Goal: Task Accomplishment & Management: Manage account settings

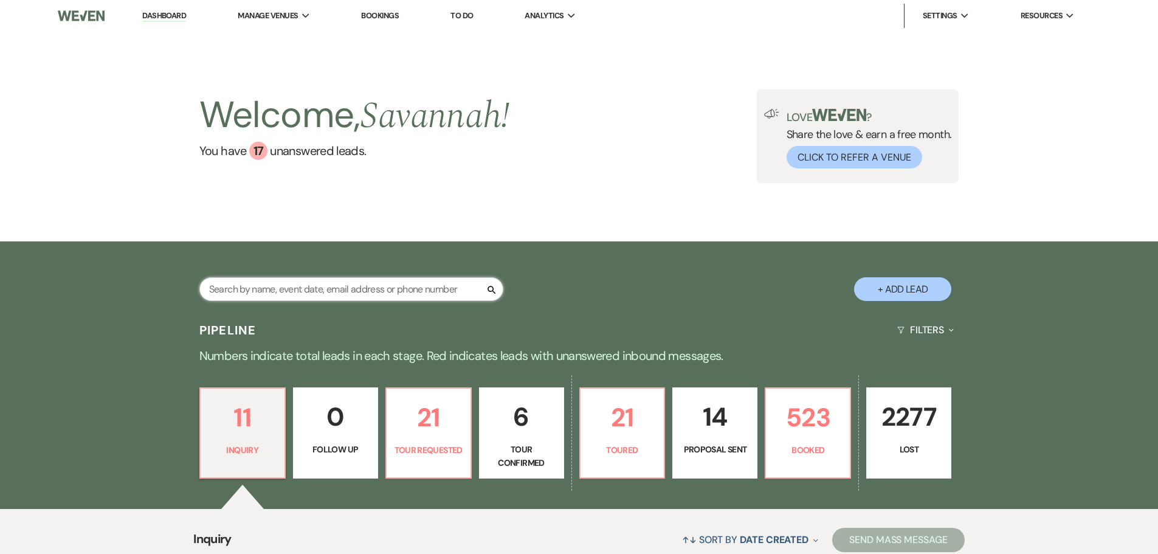
click at [395, 289] on input "text" at bounding box center [351, 289] width 304 height 24
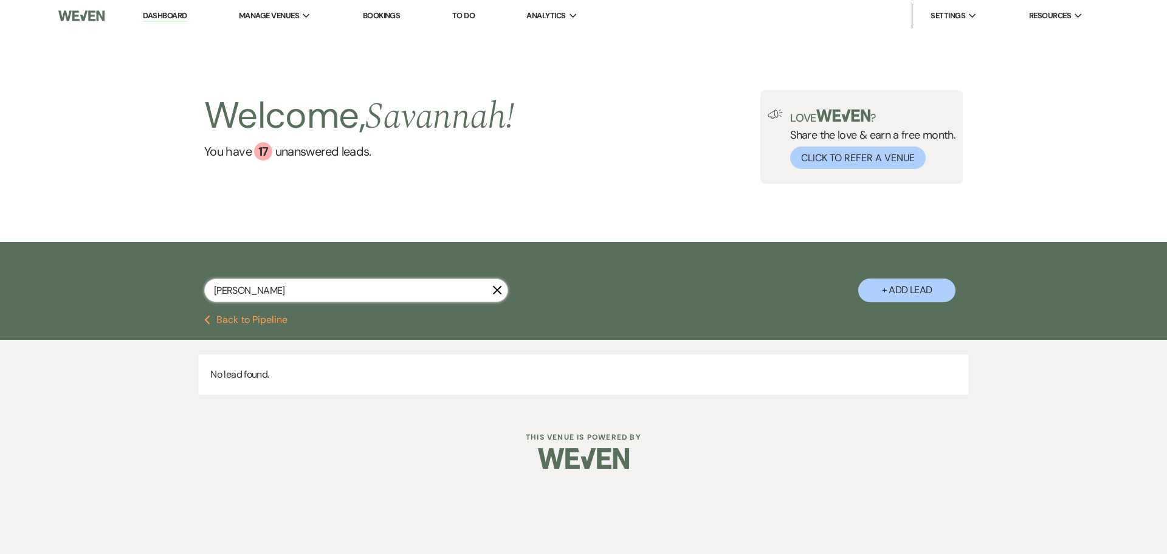
type input "[PERSON_NAME]"
select select "6"
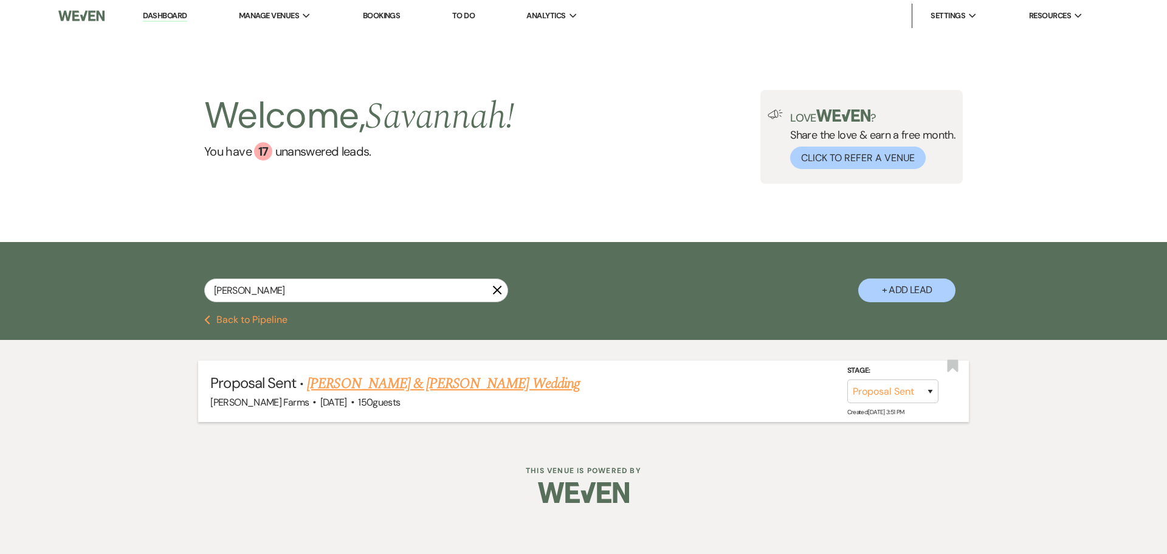
click at [415, 392] on link "[PERSON_NAME] & [PERSON_NAME] Wedding" at bounding box center [443, 384] width 272 height 22
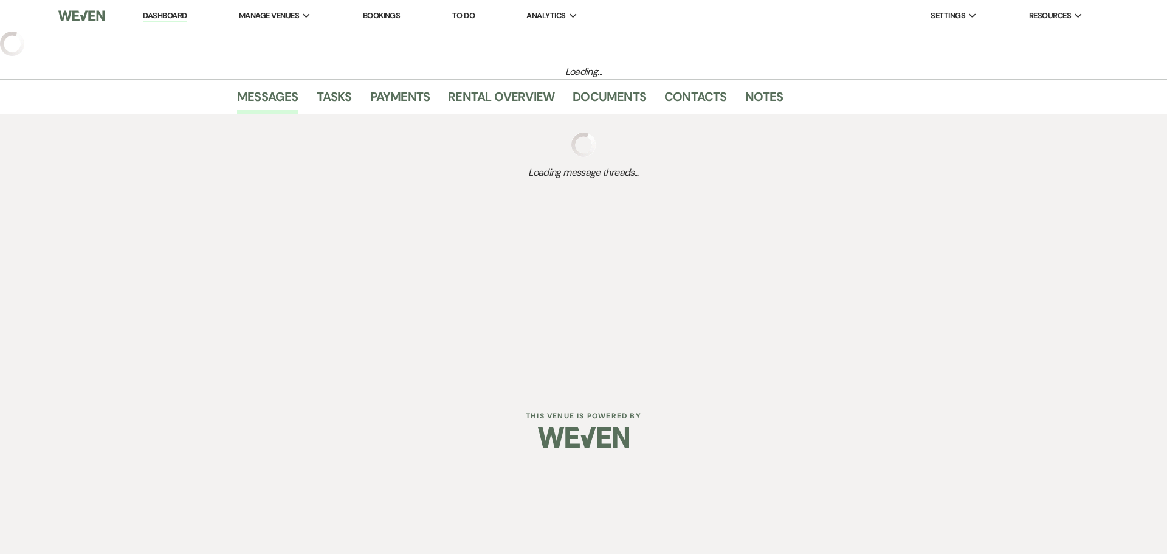
select select "6"
select select "5"
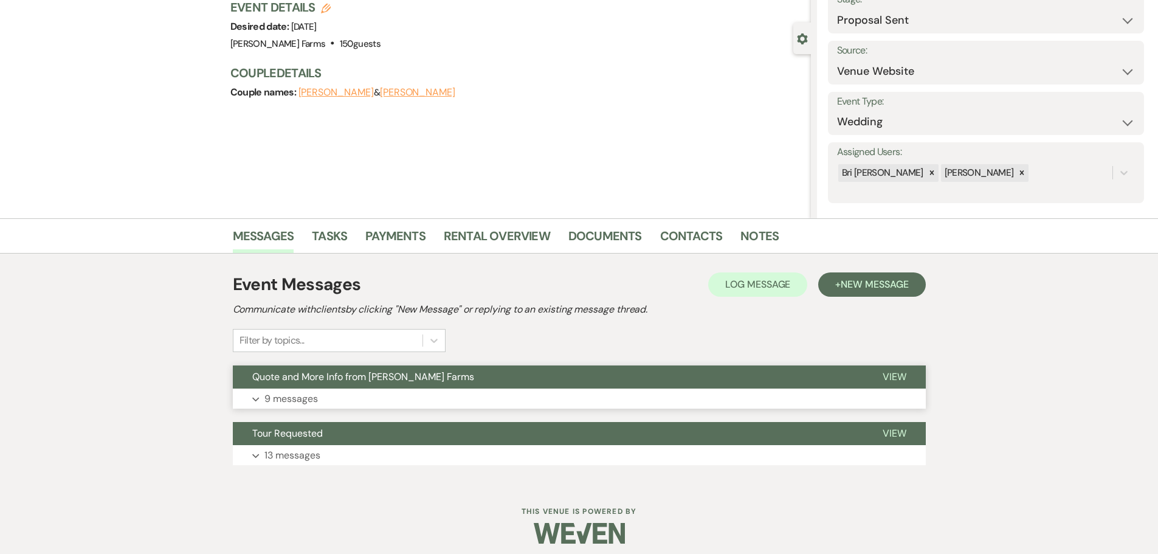
scroll to position [95, 0]
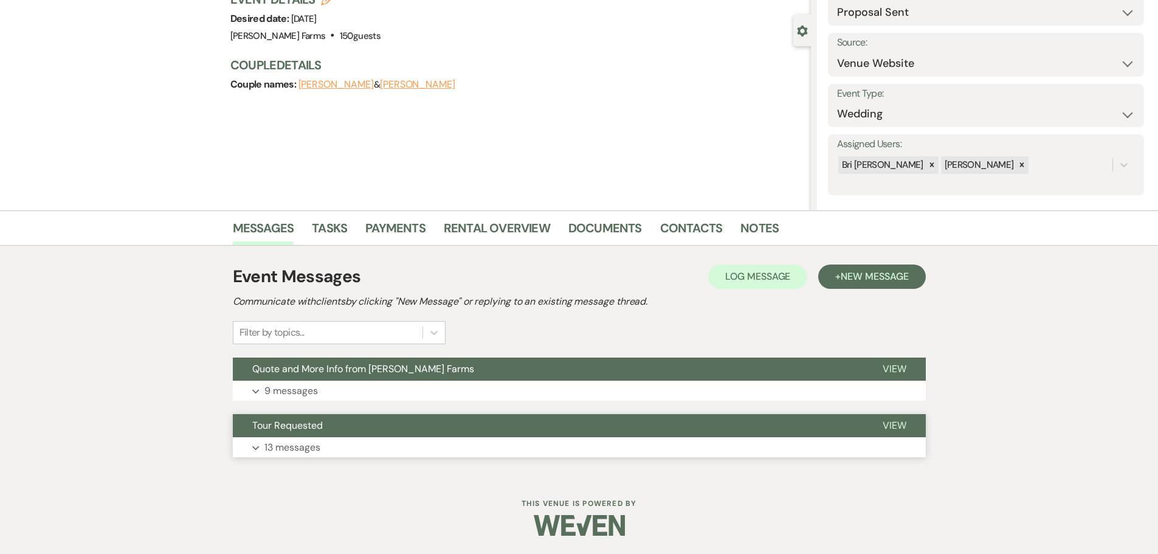
click at [346, 436] on button "Tour Requested" at bounding box center [548, 425] width 630 height 23
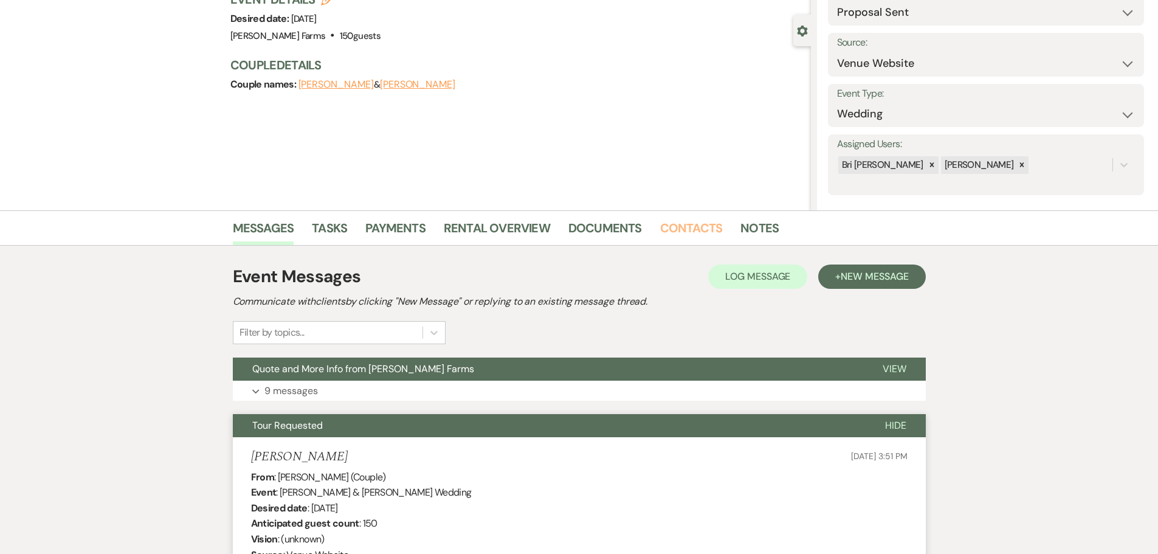
click at [704, 230] on link "Contacts" at bounding box center [691, 231] width 63 height 27
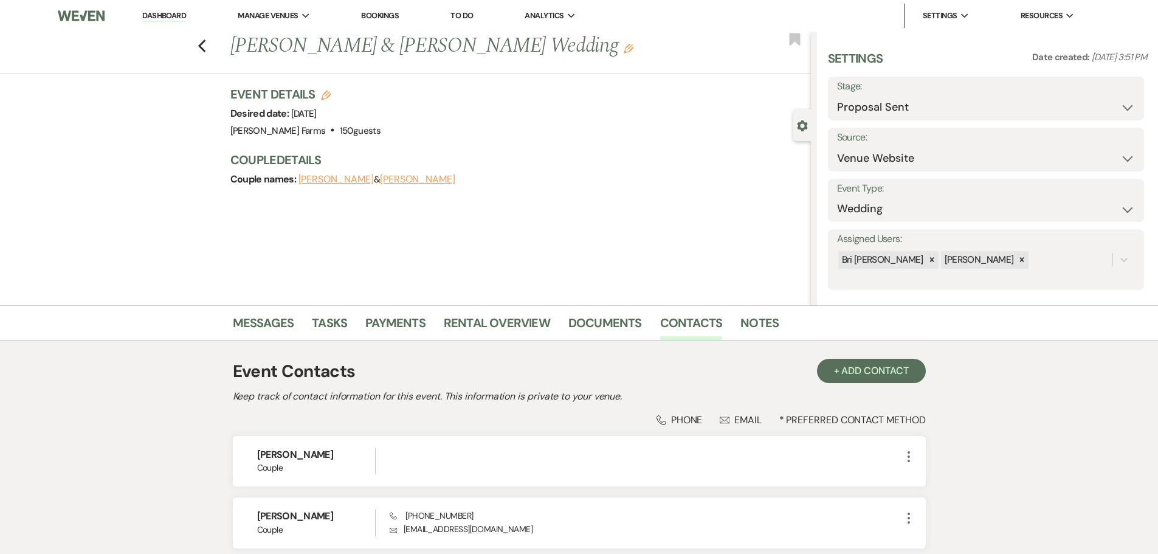
drag, startPoint x: 386, startPoint y: 50, endPoint x: 424, endPoint y: 68, distance: 41.6
click at [424, 67] on div "Previous [PERSON_NAME] & [PERSON_NAME] Wedding Edit Bookmark" at bounding box center [402, 53] width 817 height 42
click at [425, 68] on div "Previous [PERSON_NAME] & [PERSON_NAME] Wedding Edit Bookmark" at bounding box center [402, 53] width 817 height 42
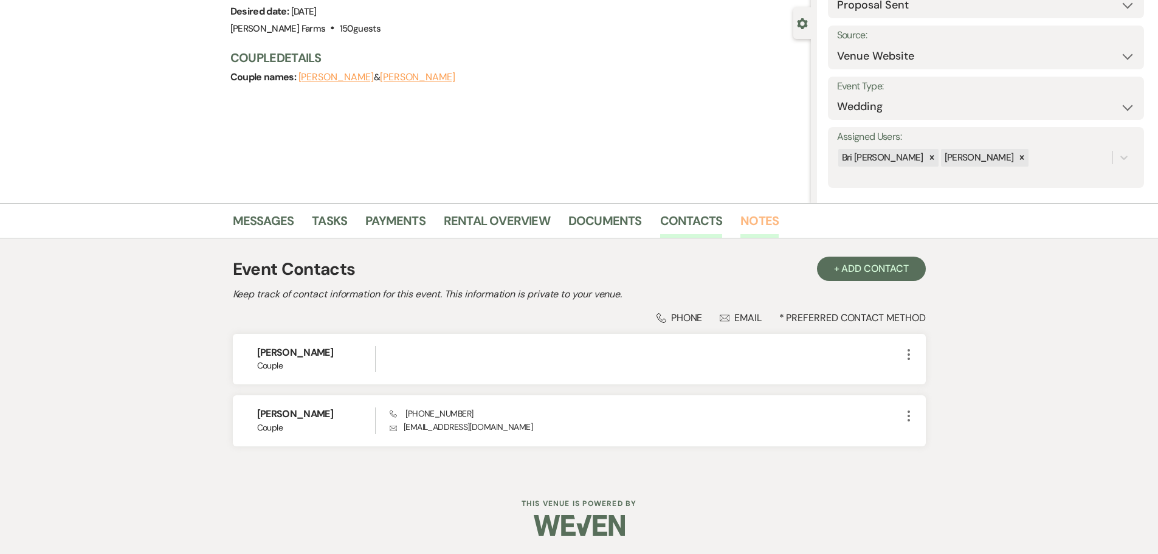
click at [772, 223] on link "Notes" at bounding box center [760, 224] width 38 height 27
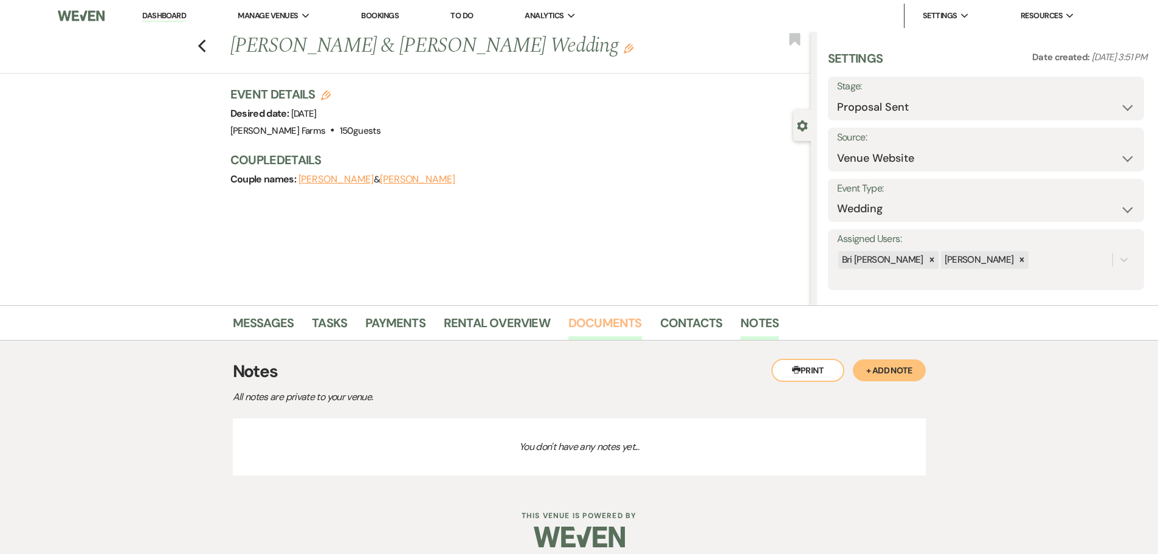
click at [632, 319] on link "Documents" at bounding box center [605, 326] width 74 height 27
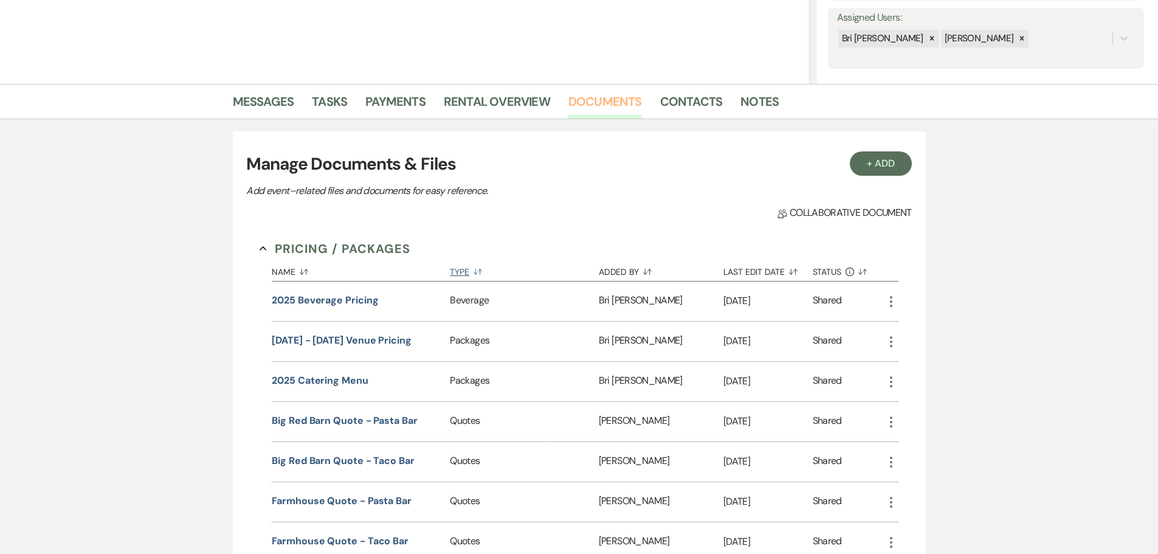
scroll to position [243, 0]
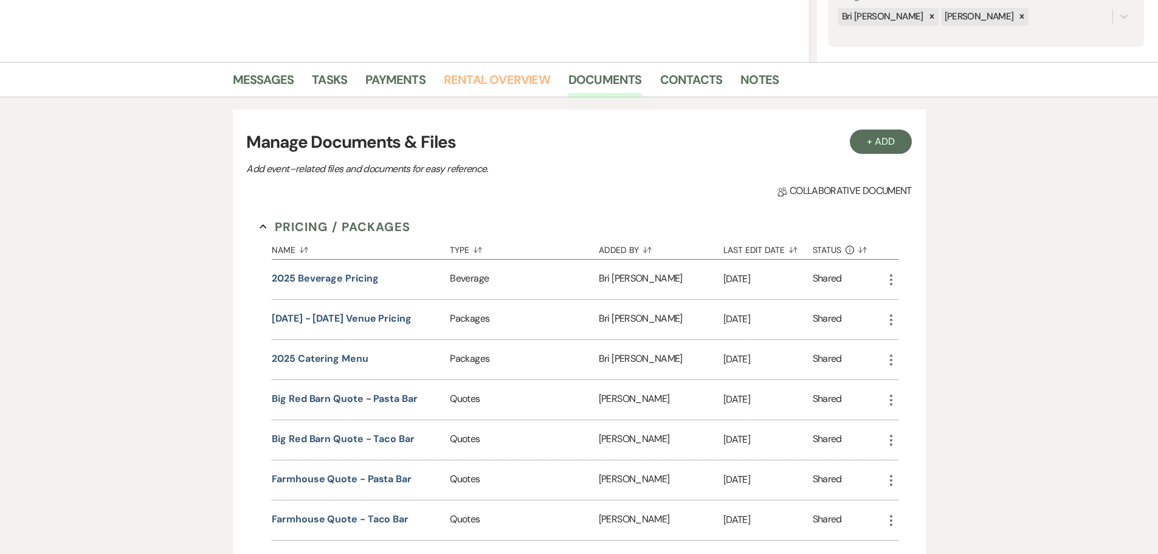
click at [500, 72] on link "Rental Overview" at bounding box center [497, 83] width 106 height 27
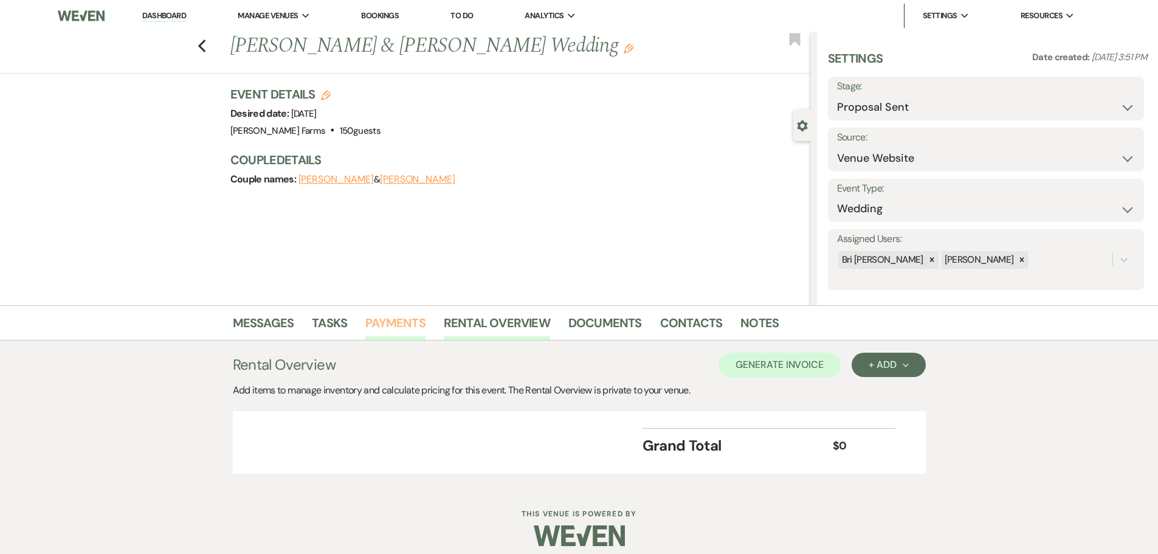
click at [406, 323] on link "Payments" at bounding box center [395, 326] width 60 height 27
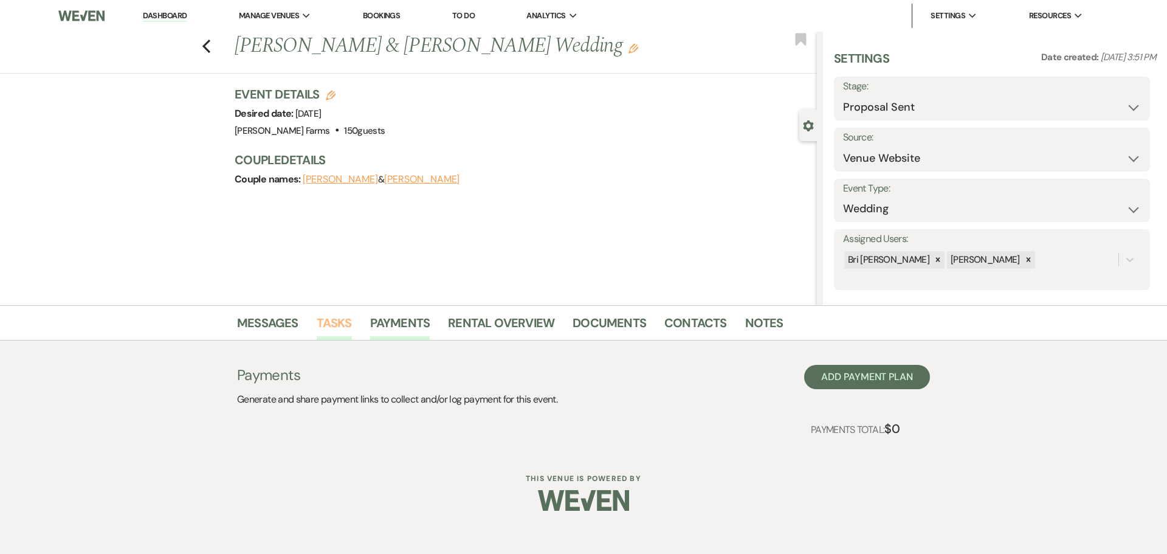
click at [323, 325] on link "Tasks" at bounding box center [334, 326] width 35 height 27
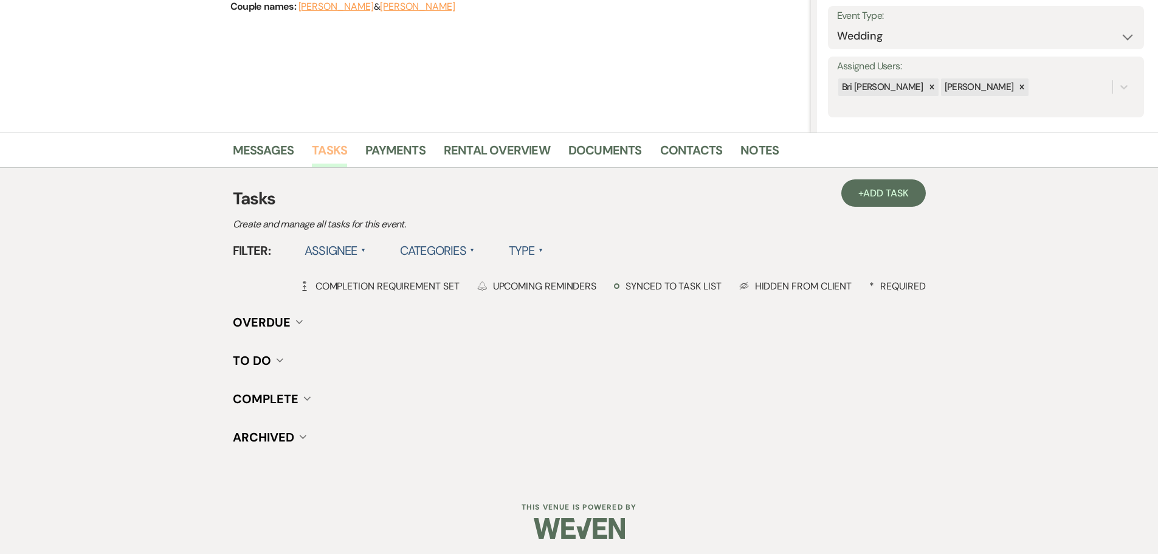
scroll to position [176, 0]
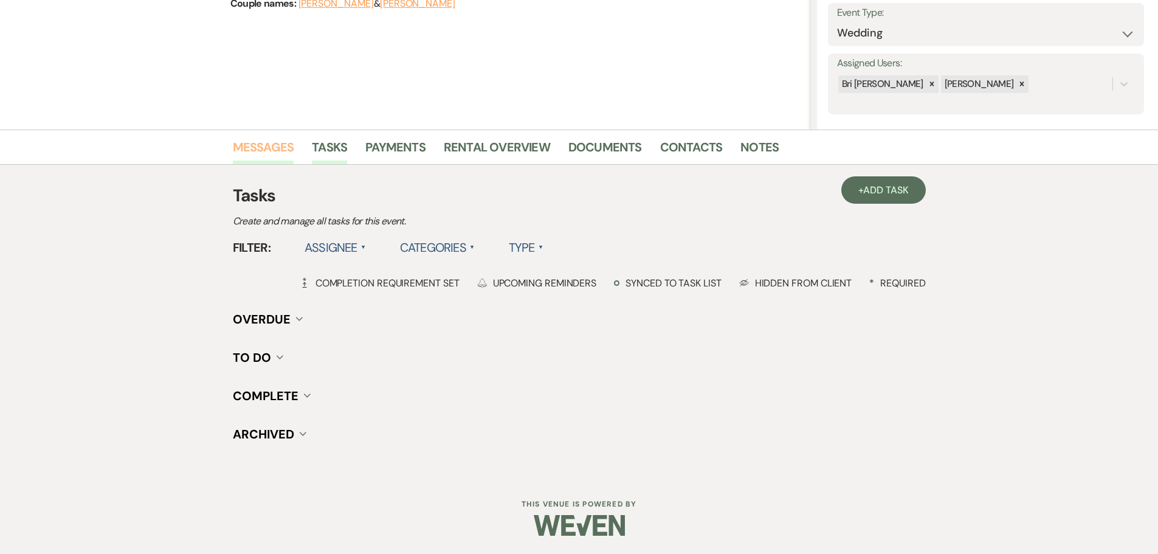
click at [282, 152] on link "Messages" at bounding box center [263, 150] width 61 height 27
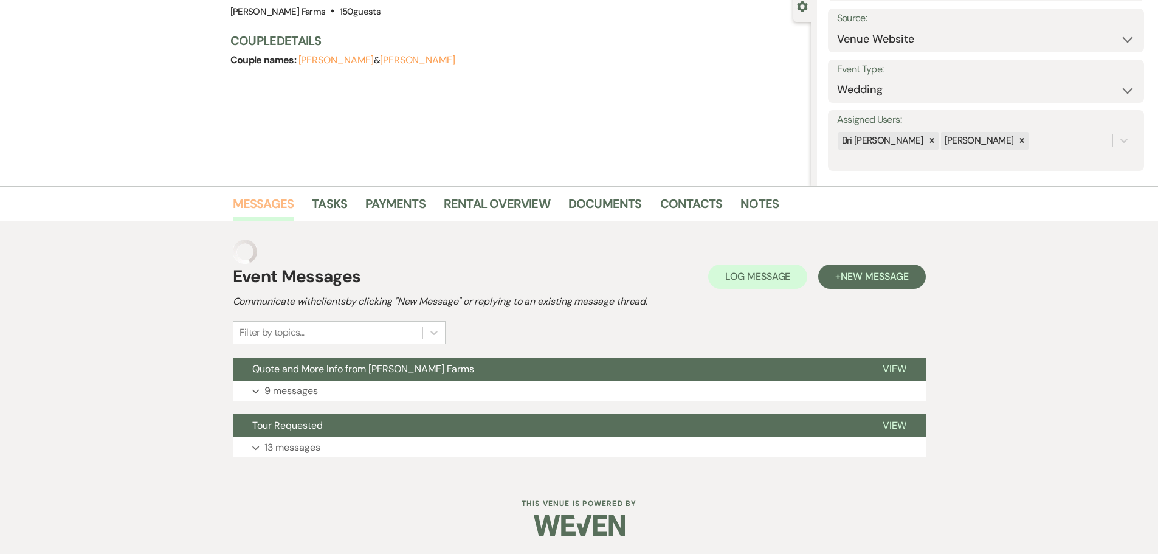
scroll to position [95, 0]
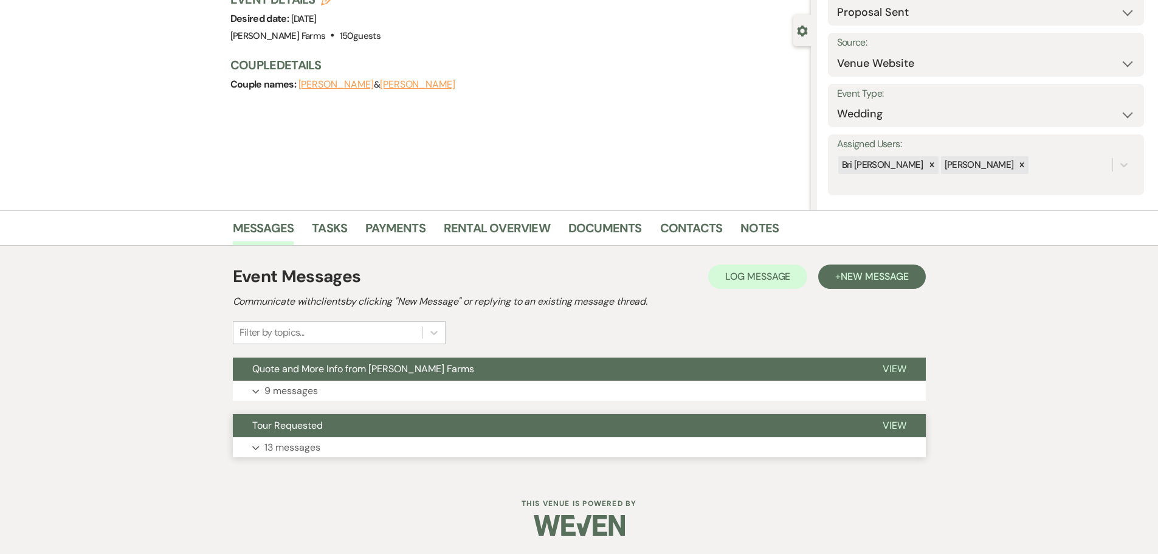
click at [488, 423] on button "Tour Requested" at bounding box center [548, 425] width 630 height 23
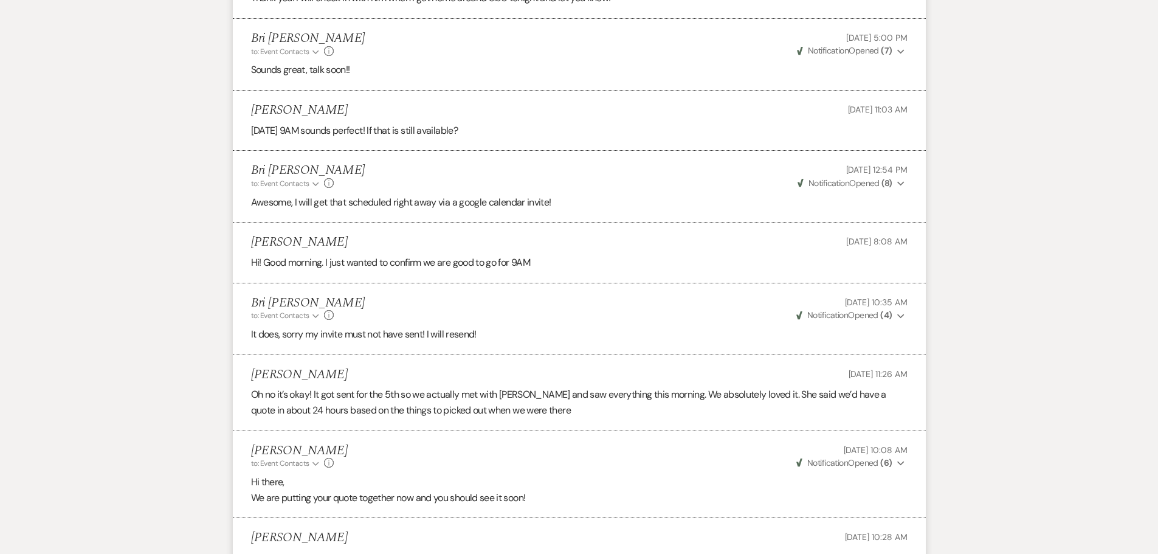
scroll to position [1367, 0]
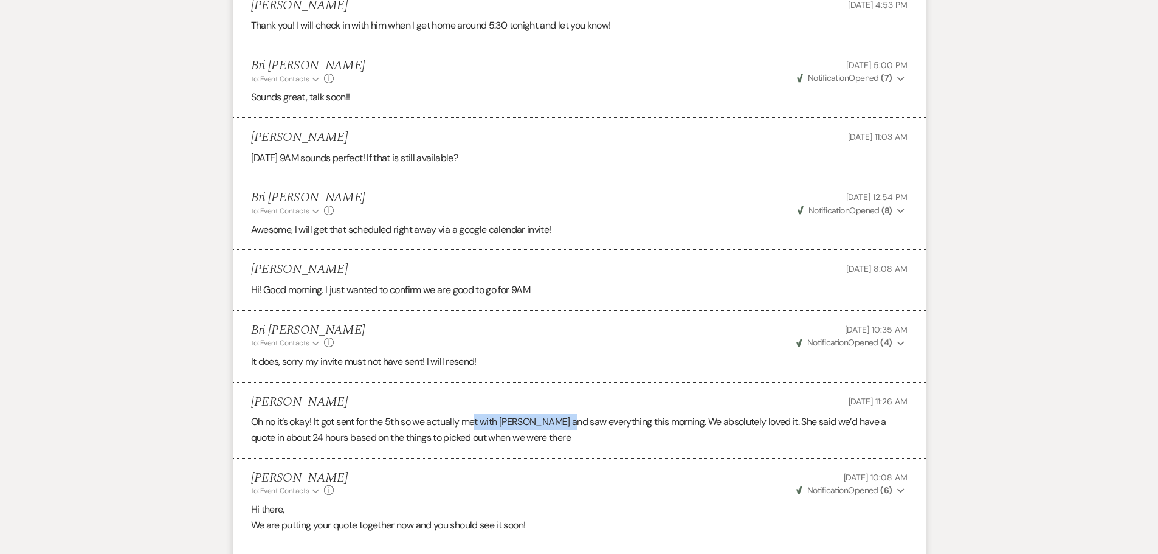
drag, startPoint x: 480, startPoint y: 423, endPoint x: 571, endPoint y: 426, distance: 91.2
click at [571, 426] on p "Oh no it’s okay! It got sent for the 5th so we actually met with [PERSON_NAME] …" at bounding box center [579, 429] width 657 height 31
click at [577, 434] on p "Oh no it’s okay! It got sent for the 5th so we actually met with [PERSON_NAME] …" at bounding box center [579, 429] width 657 height 31
drag, startPoint x: 603, startPoint y: 426, endPoint x: 708, endPoint y: 421, distance: 104.7
click at [708, 421] on p "Oh no it’s okay! It got sent for the 5th so we actually met with [PERSON_NAME] …" at bounding box center [579, 429] width 657 height 31
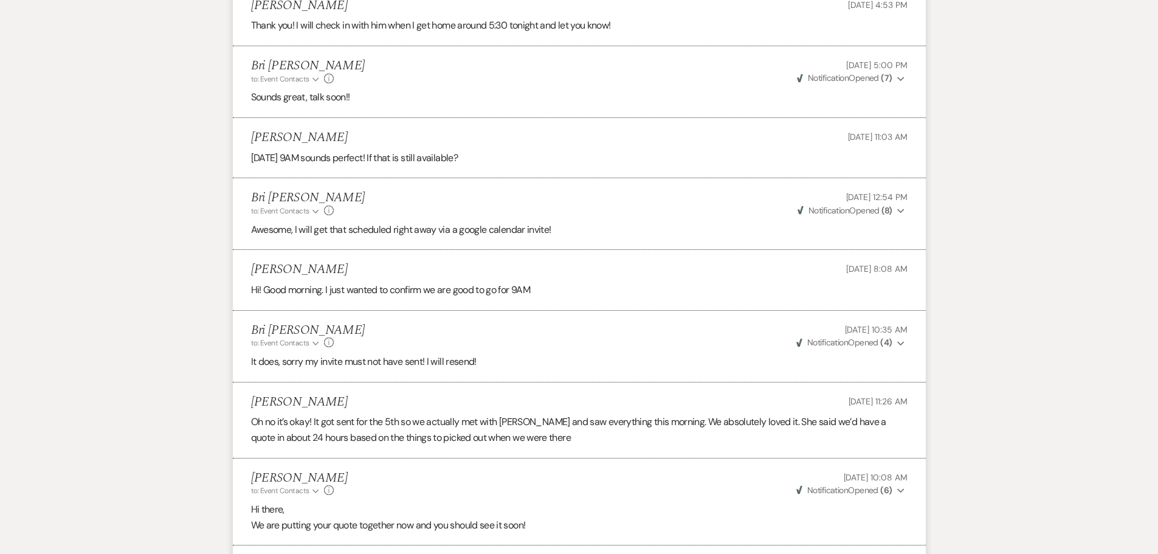
click at [712, 432] on p "Oh no it’s okay! It got sent for the 5th so we actually met with [PERSON_NAME] …" at bounding box center [579, 429] width 657 height 31
drag, startPoint x: 783, startPoint y: 424, endPoint x: 851, endPoint y: 426, distance: 68.1
click at [851, 426] on p "Oh no it’s okay! It got sent for the 5th so we actually met with [PERSON_NAME] …" at bounding box center [579, 429] width 657 height 31
click at [789, 449] on li "[PERSON_NAME] [DATE] 11:26 AM Oh no it’s okay! It got sent for the 5th so we ac…" at bounding box center [579, 420] width 693 height 76
drag, startPoint x: 249, startPoint y: 439, endPoint x: 562, endPoint y: 444, distance: 313.8
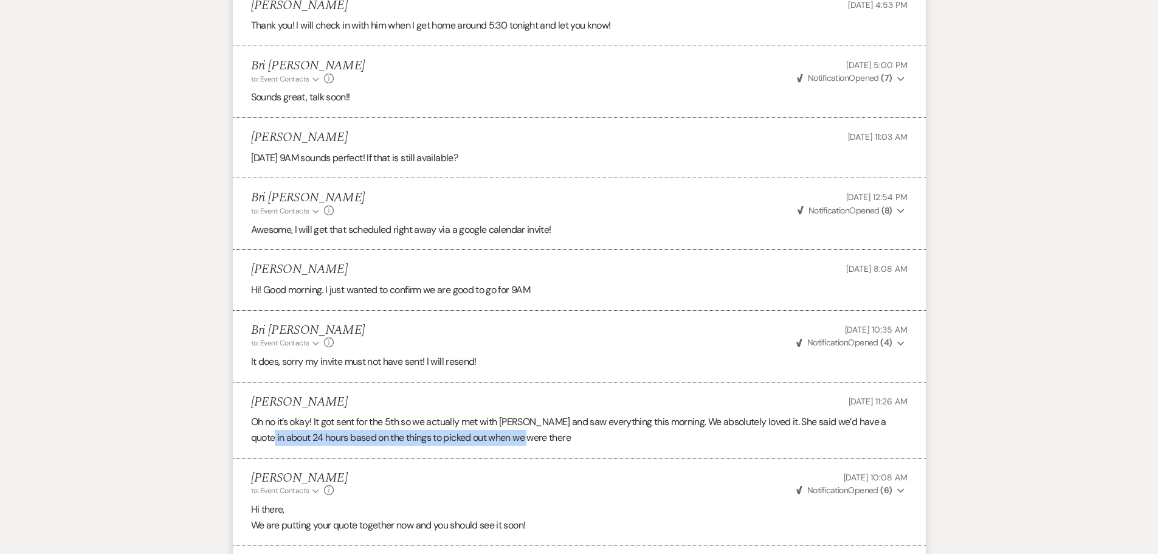
click at [562, 444] on li "[PERSON_NAME] [DATE] 11:26 AM Oh no it’s okay! It got sent for the 5th so we ac…" at bounding box center [579, 420] width 693 height 76
click at [563, 438] on p "Oh no it’s okay! It got sent for the 5th so we actually met with [PERSON_NAME] …" at bounding box center [579, 429] width 657 height 31
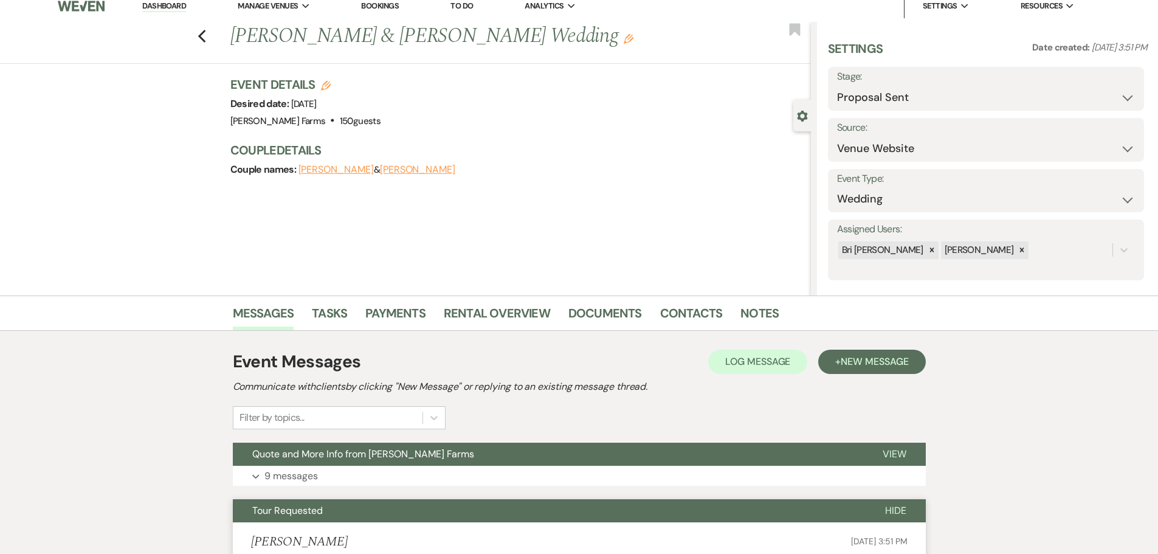
scroll to position [0, 0]
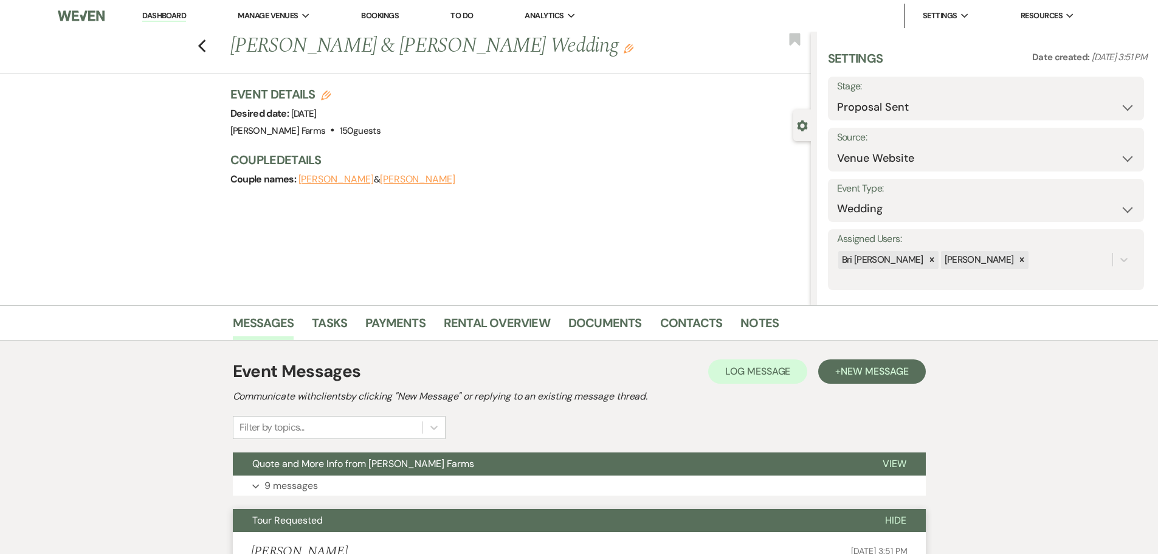
drag, startPoint x: 421, startPoint y: 309, endPoint x: 1097, endPoint y: 388, distance: 680.6
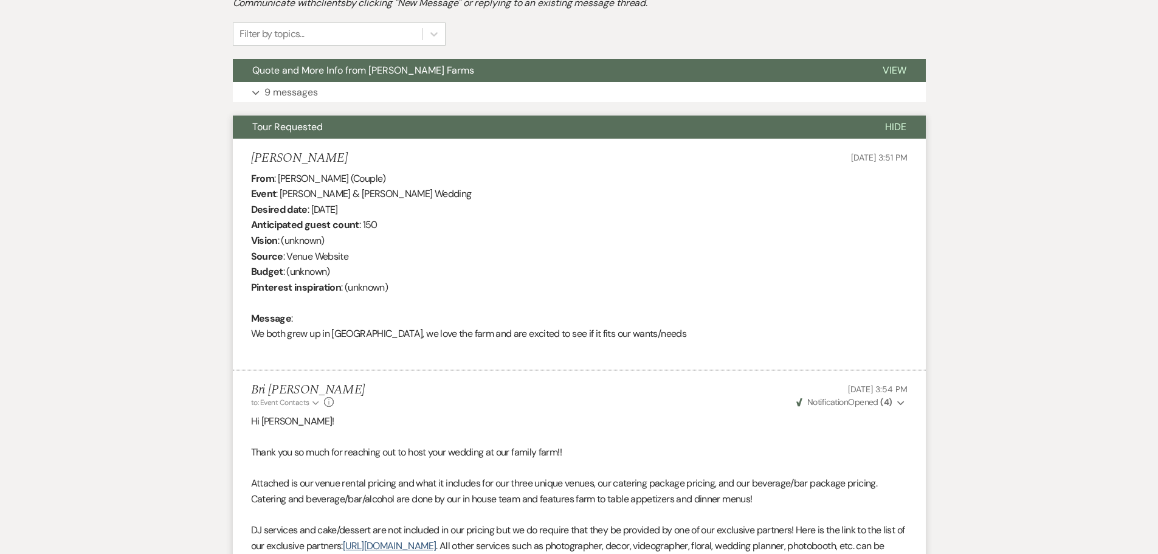
scroll to position [334, 0]
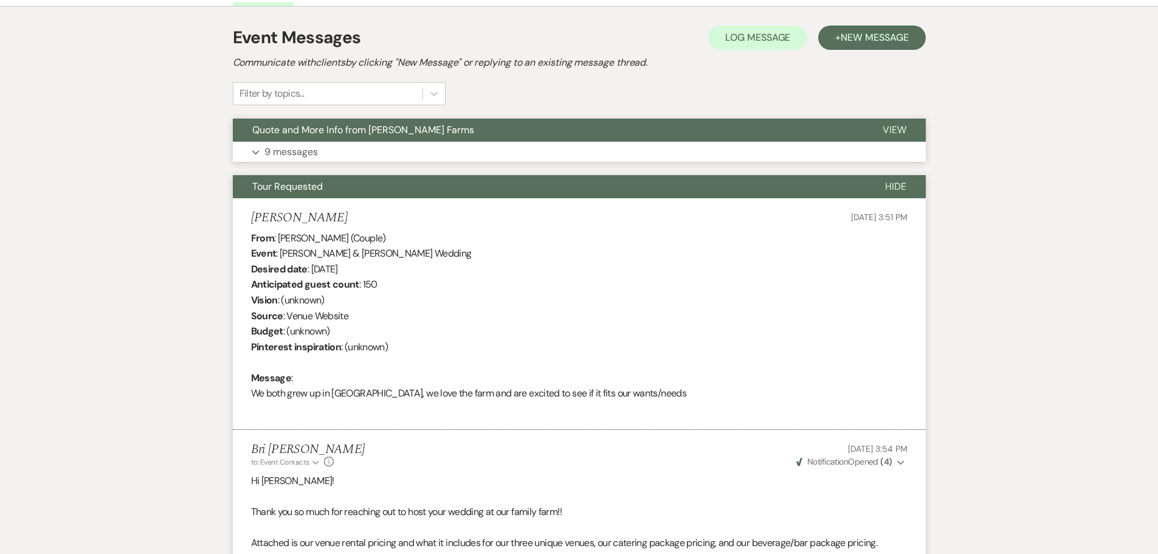
click at [371, 140] on button "Quote and More Info from [PERSON_NAME] Farms" at bounding box center [548, 130] width 630 height 23
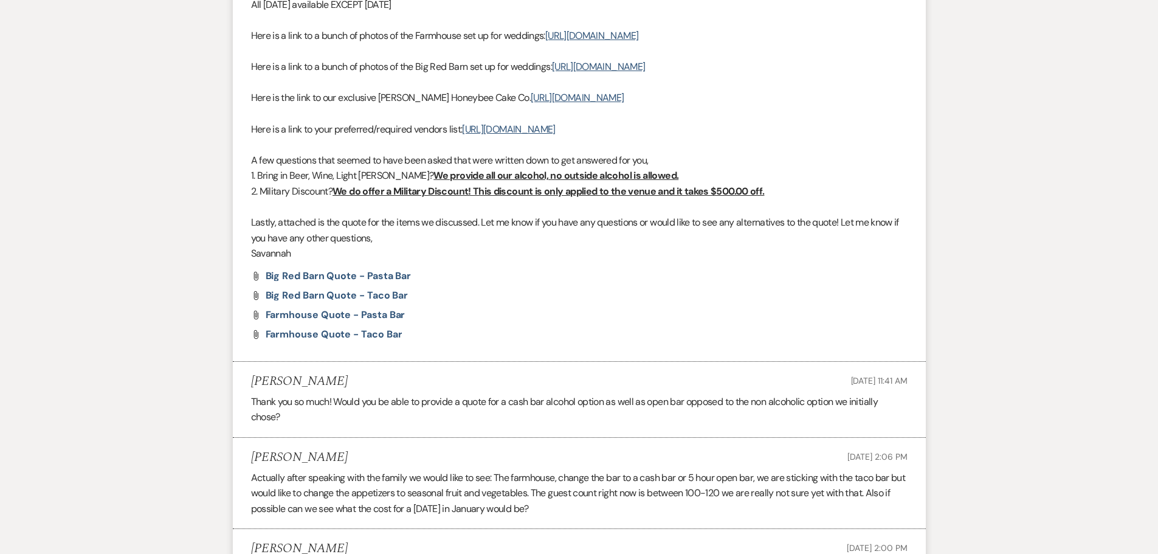
scroll to position [191, 0]
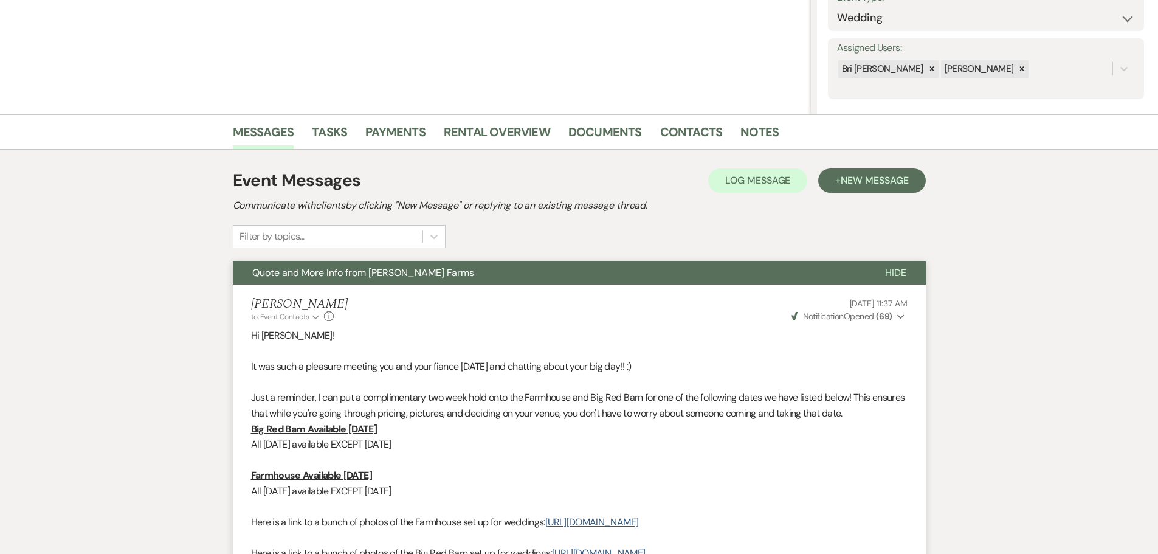
click at [441, 277] on button "Quote and More Info from [PERSON_NAME] Farms" at bounding box center [549, 272] width 633 height 23
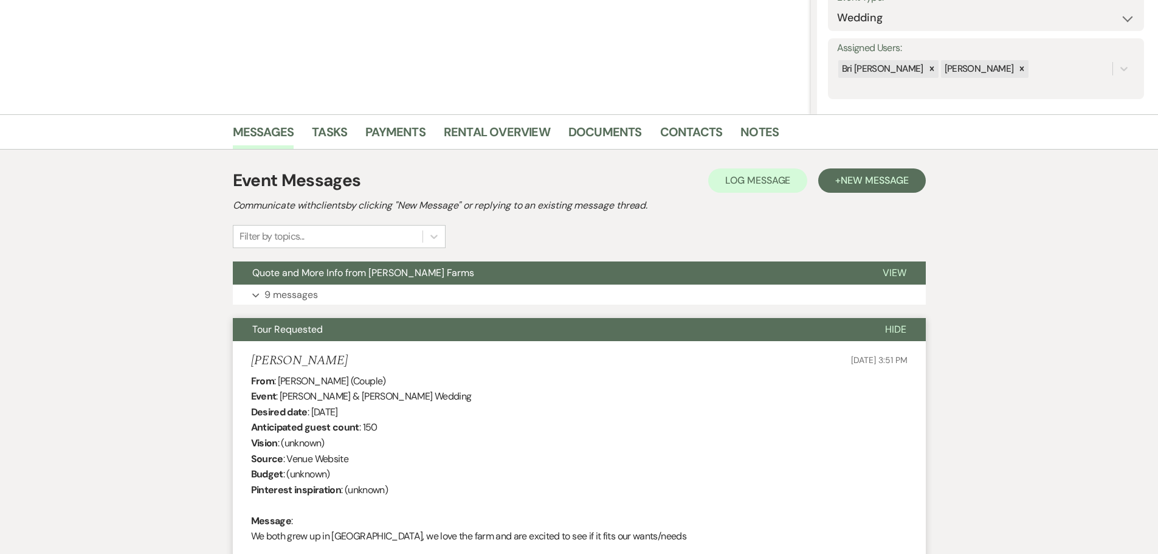
click at [438, 322] on button "Tour Requested" at bounding box center [549, 329] width 633 height 23
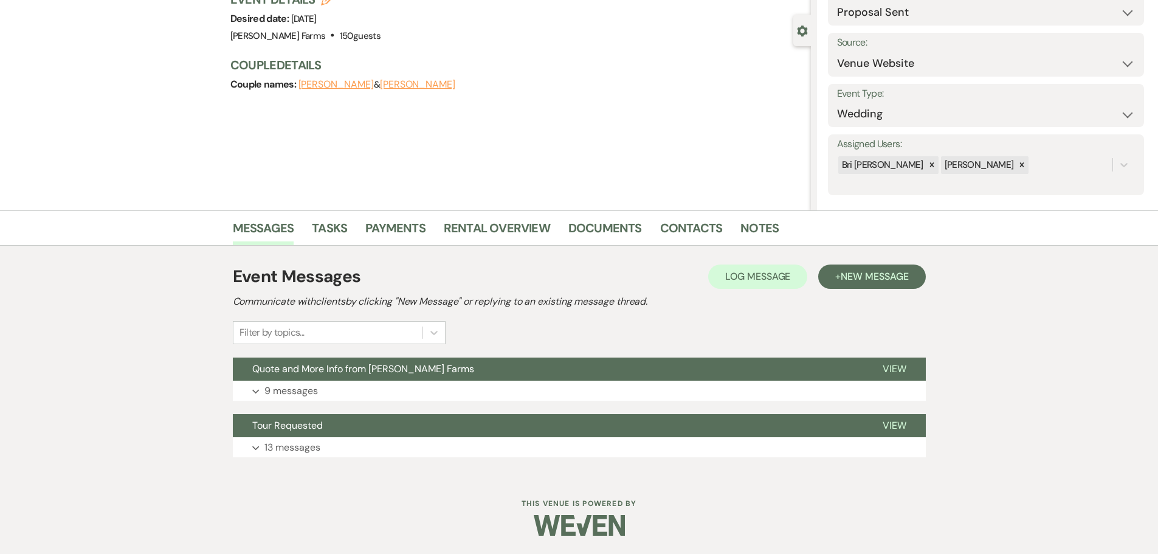
scroll to position [0, 0]
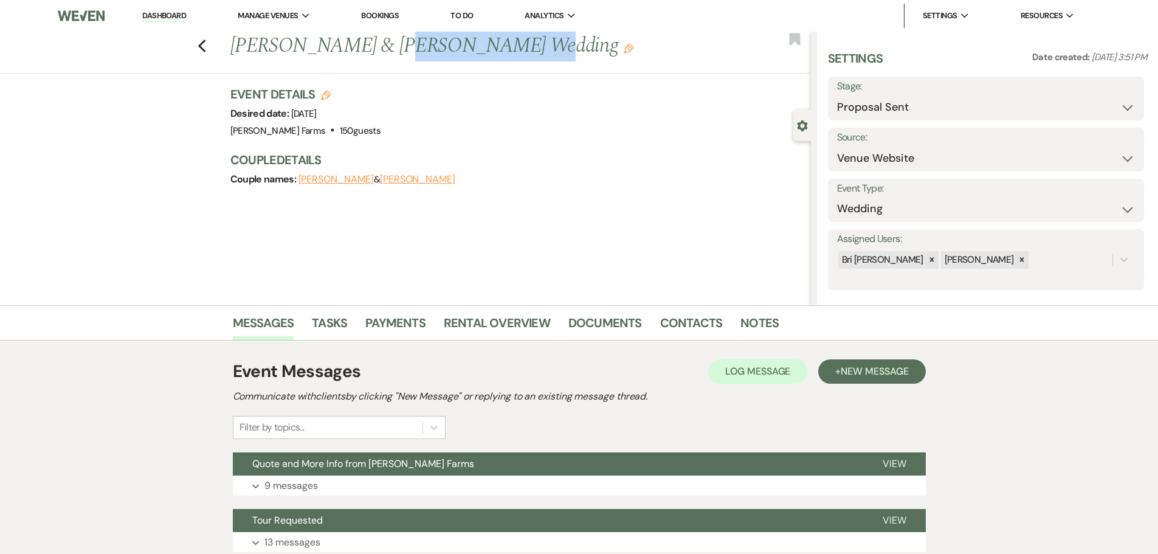
drag, startPoint x: 395, startPoint y: 50, endPoint x: 516, endPoint y: 60, distance: 120.8
click at [515, 60] on h1 "[PERSON_NAME] & [PERSON_NAME] Wedding Edit" at bounding box center [460, 46] width 460 height 29
click at [686, 67] on div "Previous [PERSON_NAME] & [PERSON_NAME] Wedding Edit Bookmark" at bounding box center [402, 53] width 817 height 42
click at [207, 47] on icon "Previous" at bounding box center [202, 46] width 9 height 15
select select "6"
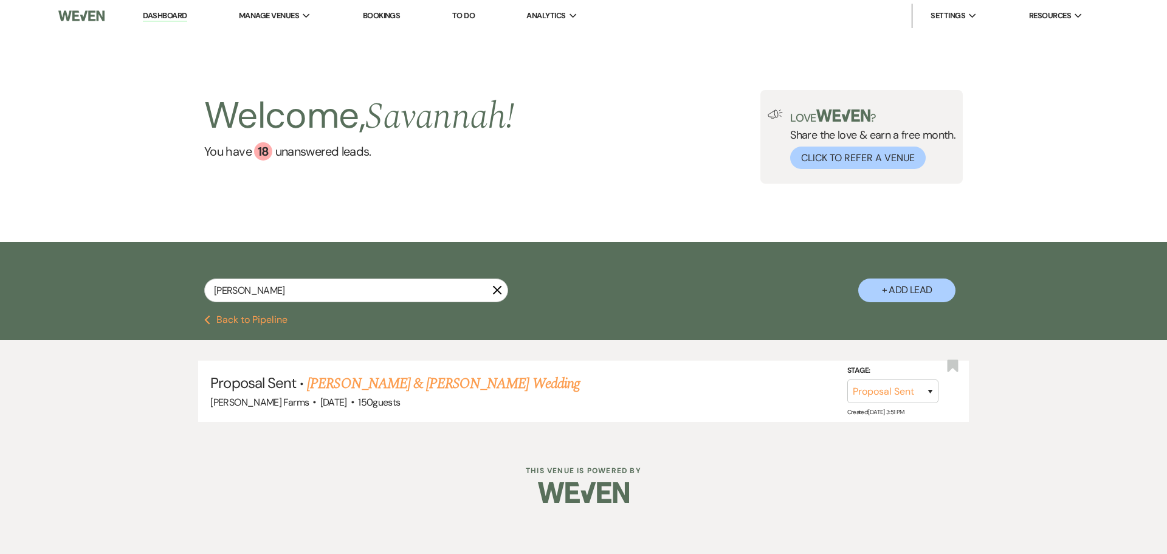
click at [495, 291] on icon "X" at bounding box center [497, 290] width 10 height 10
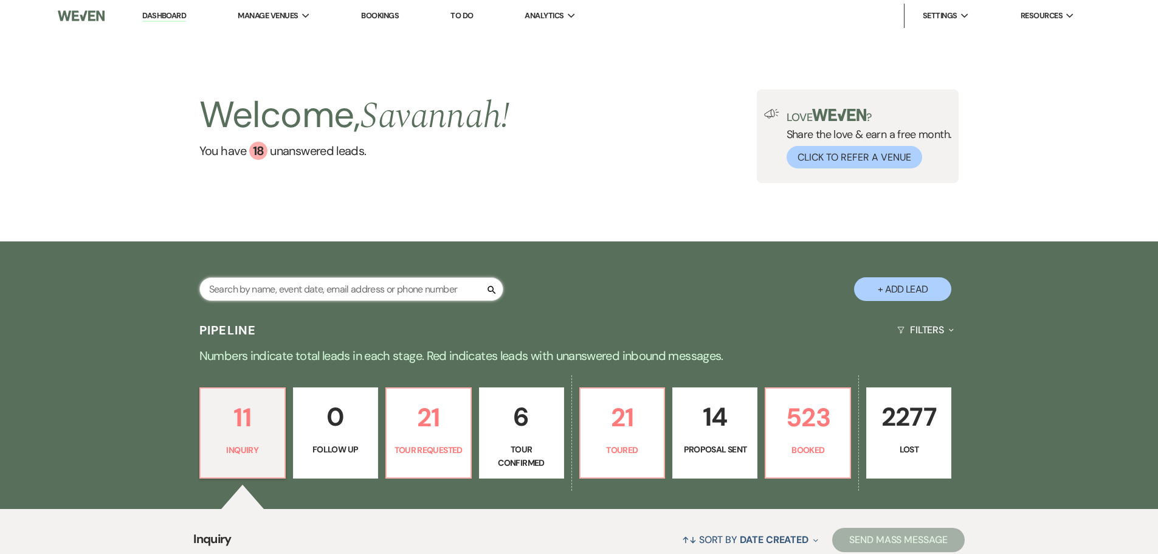
click at [395, 288] on input "text" at bounding box center [351, 289] width 304 height 24
type input "[PERSON_NAME]"
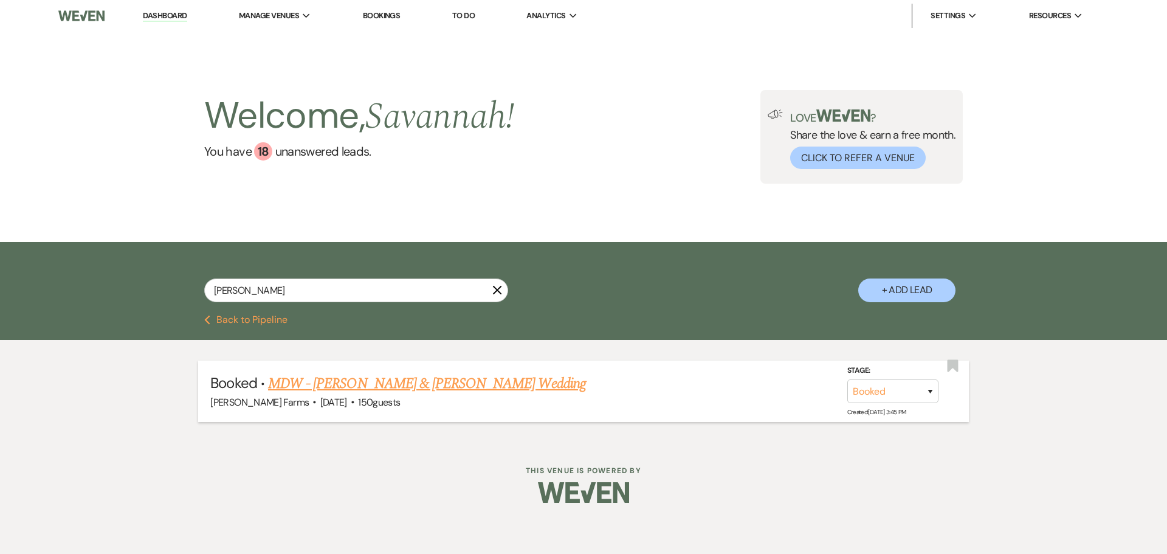
click at [468, 381] on link "MDW - [PERSON_NAME] & [PERSON_NAME] Wedding" at bounding box center [427, 384] width 318 height 22
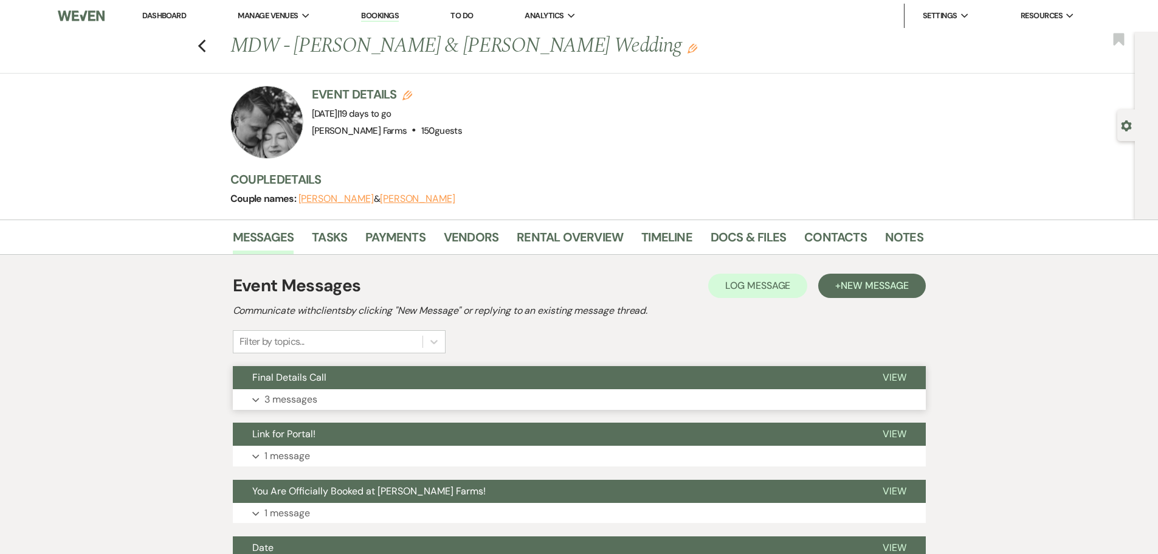
click at [469, 385] on button "Final Details Call" at bounding box center [548, 377] width 630 height 23
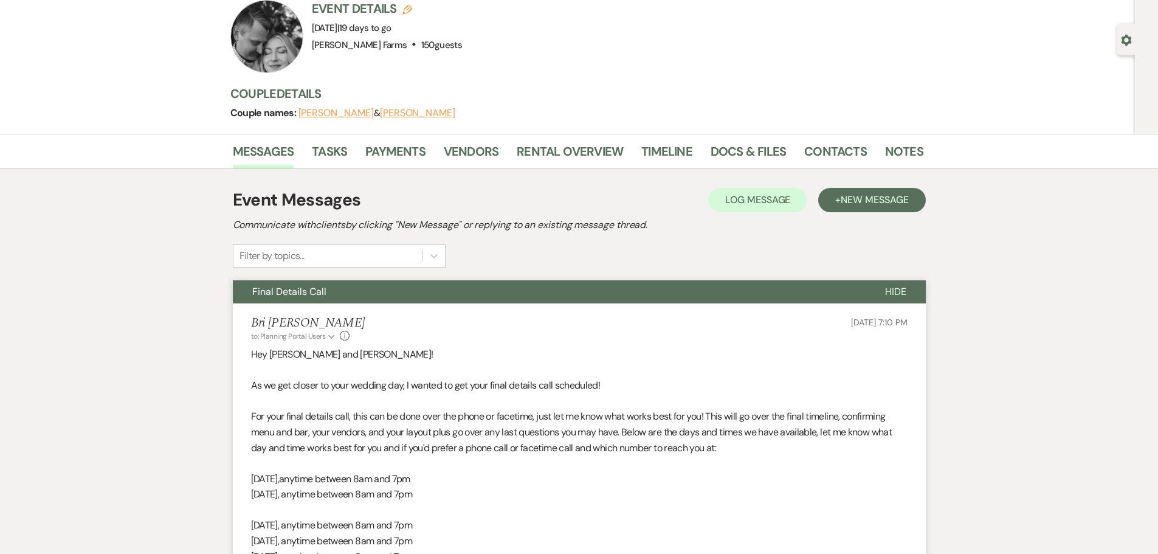
scroll to position [243, 0]
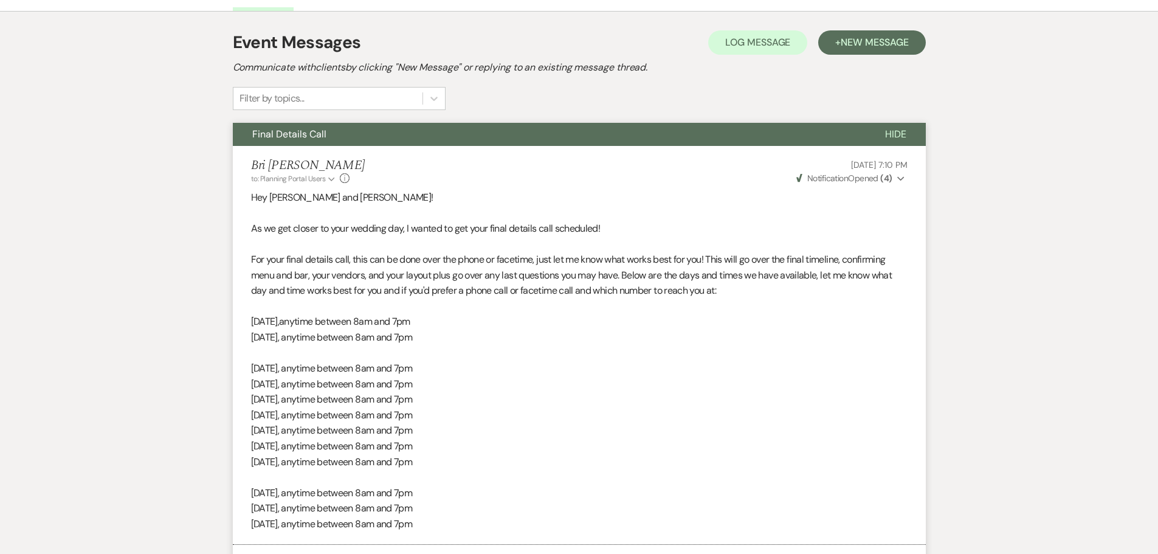
click at [596, 128] on button "Final Details Call" at bounding box center [549, 134] width 633 height 23
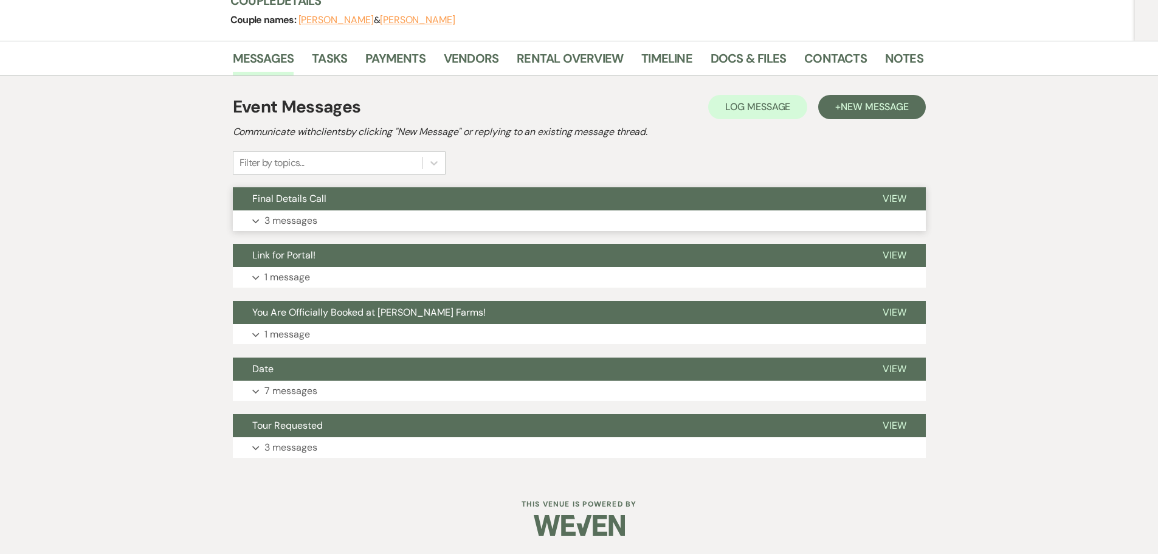
scroll to position [179, 0]
click at [424, 379] on button "Date" at bounding box center [548, 369] width 630 height 23
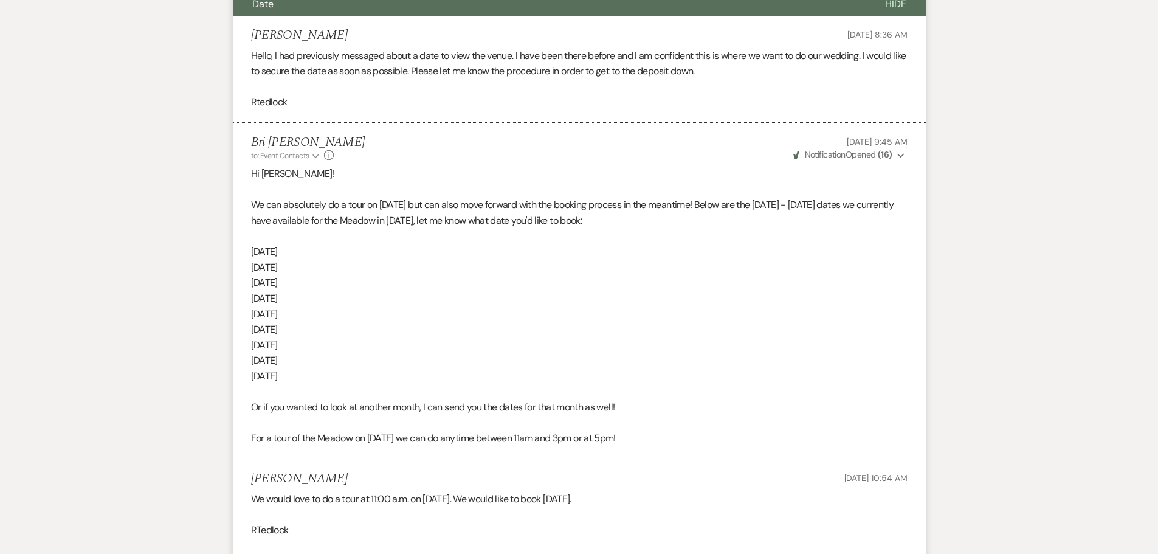
scroll to position [1254, 0]
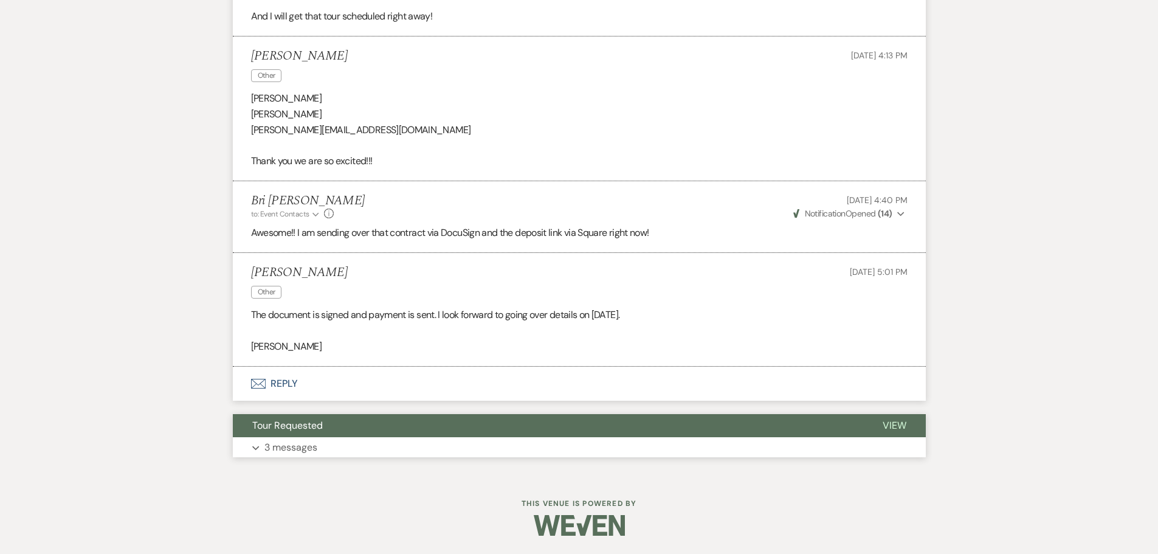
click at [482, 430] on button "Tour Requested" at bounding box center [548, 425] width 630 height 23
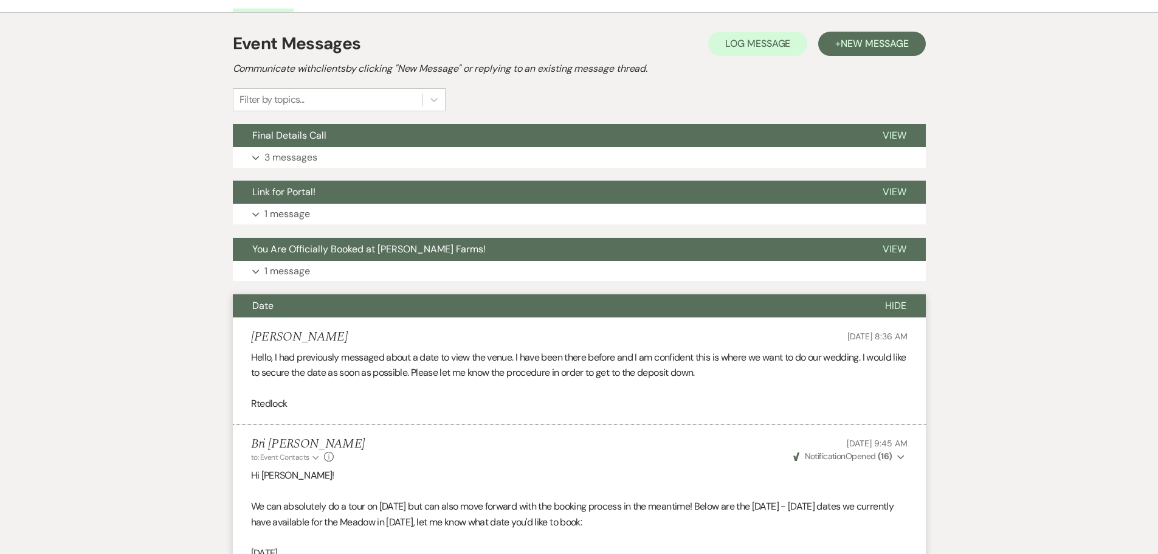
scroll to position [241, 0]
click at [457, 257] on button "You Are Officially Booked at [PERSON_NAME] Farms!" at bounding box center [548, 249] width 630 height 23
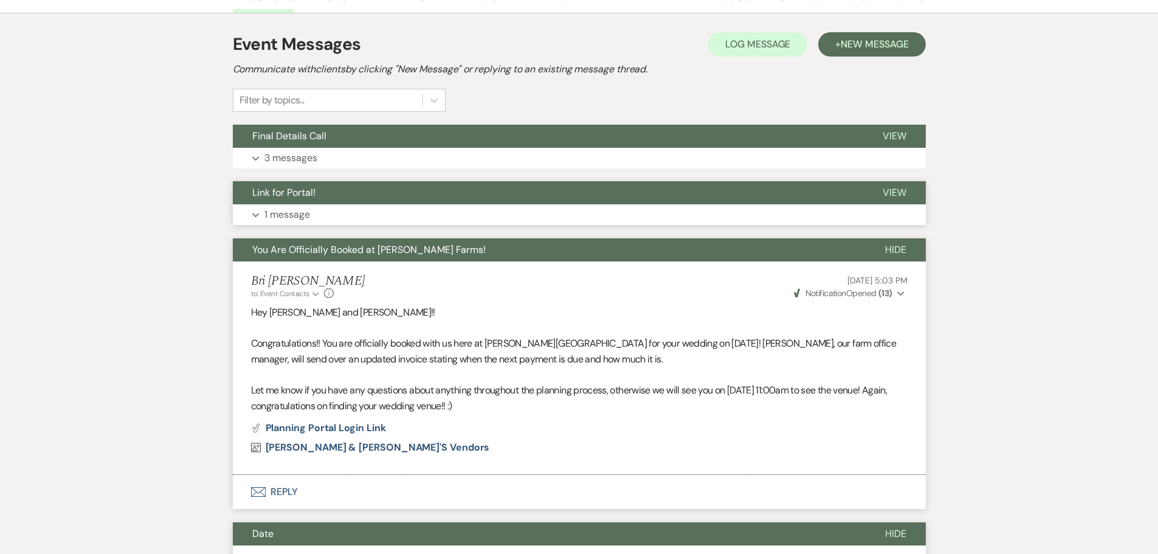
click at [827, 216] on button "Expand 1 message" at bounding box center [579, 214] width 693 height 21
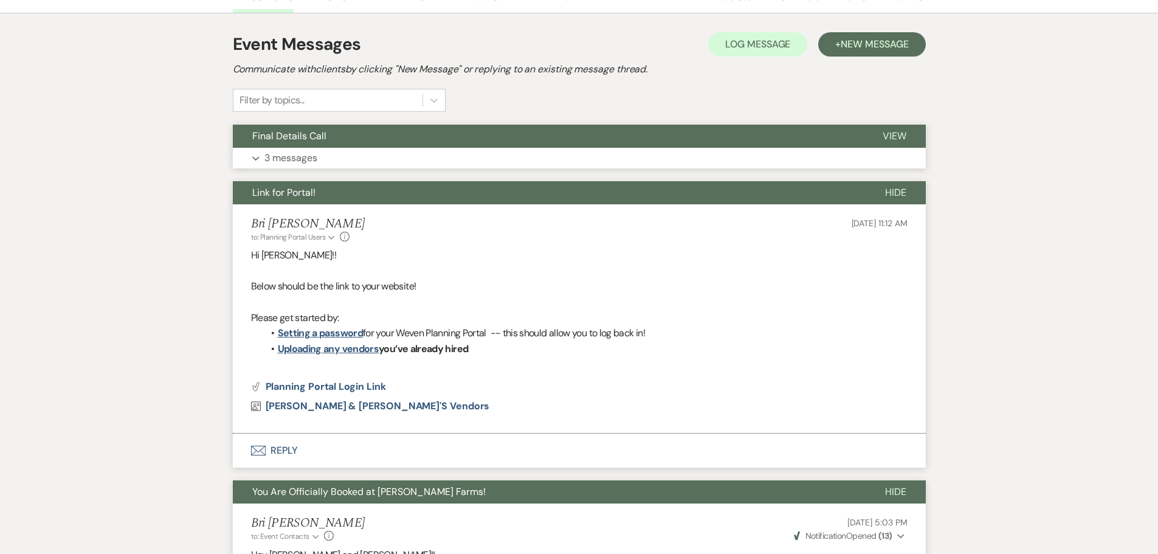
click at [793, 153] on button "Expand 3 messages" at bounding box center [579, 158] width 693 height 21
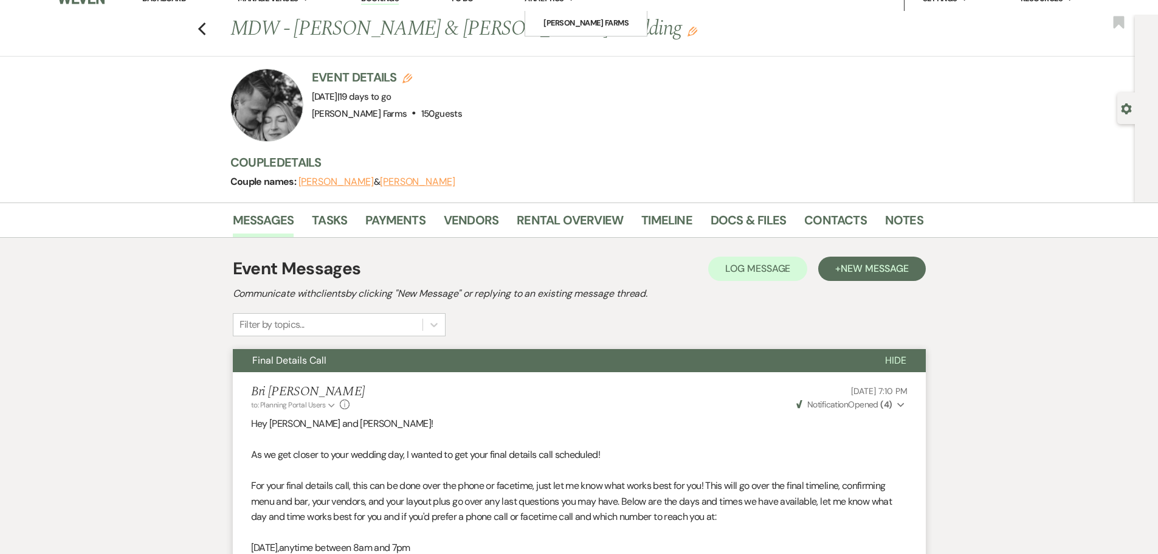
scroll to position [0, 0]
